Goal: Task Accomplishment & Management: Manage account settings

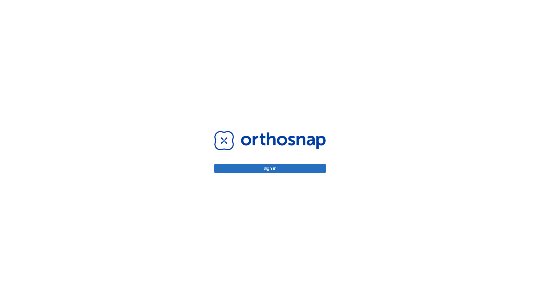
click at [270, 168] on button "Sign in" at bounding box center [269, 168] width 111 height 9
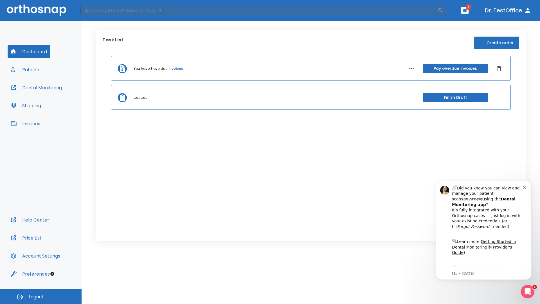
click at [41, 296] on span "Logout" at bounding box center [36, 297] width 15 height 6
